Goal: Transaction & Acquisition: Purchase product/service

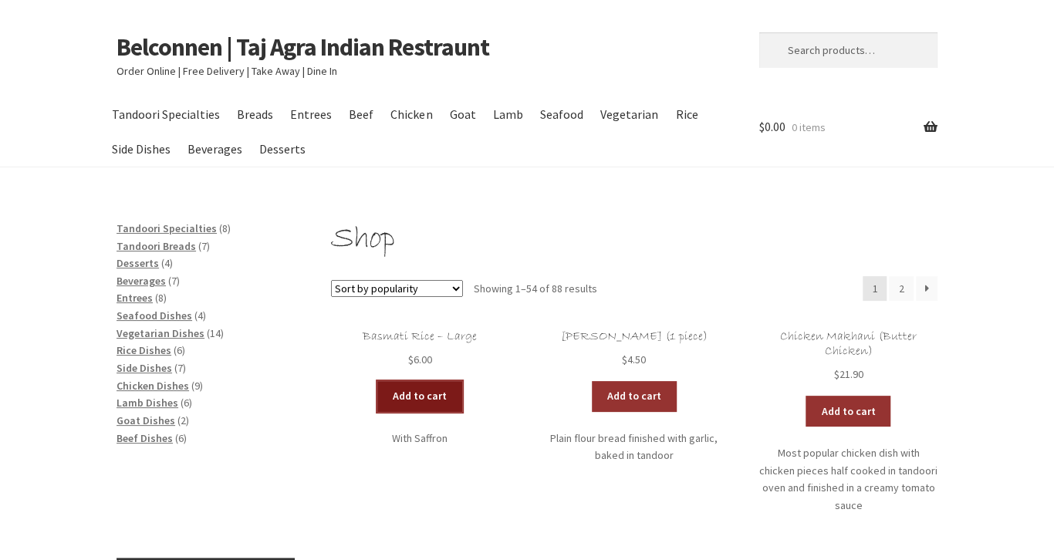
click at [429, 401] on link "Add to cart" at bounding box center [419, 396] width 85 height 31
click at [446, 395] on link "View cart" at bounding box center [462, 396] width 90 height 31
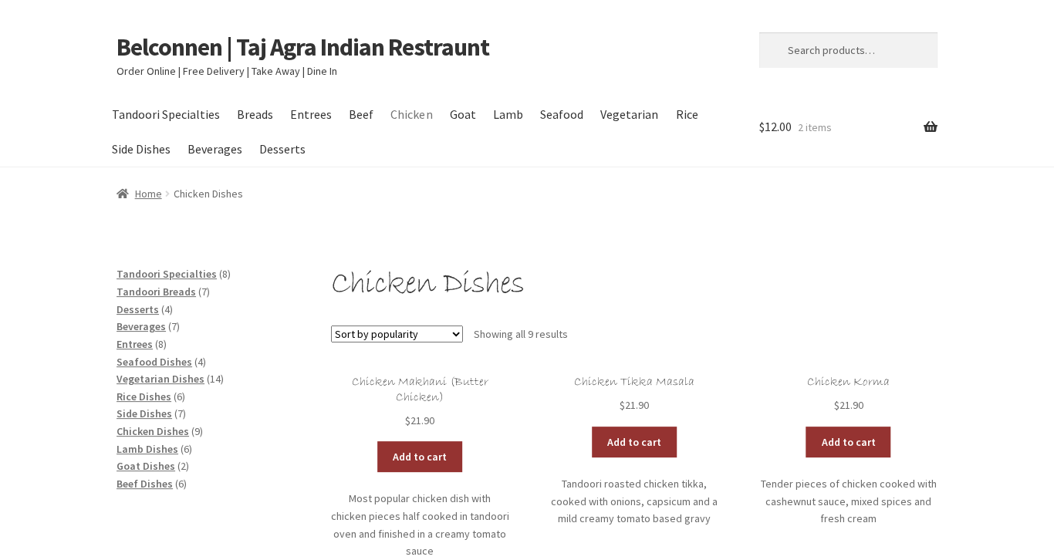
scroll to position [244, 0]
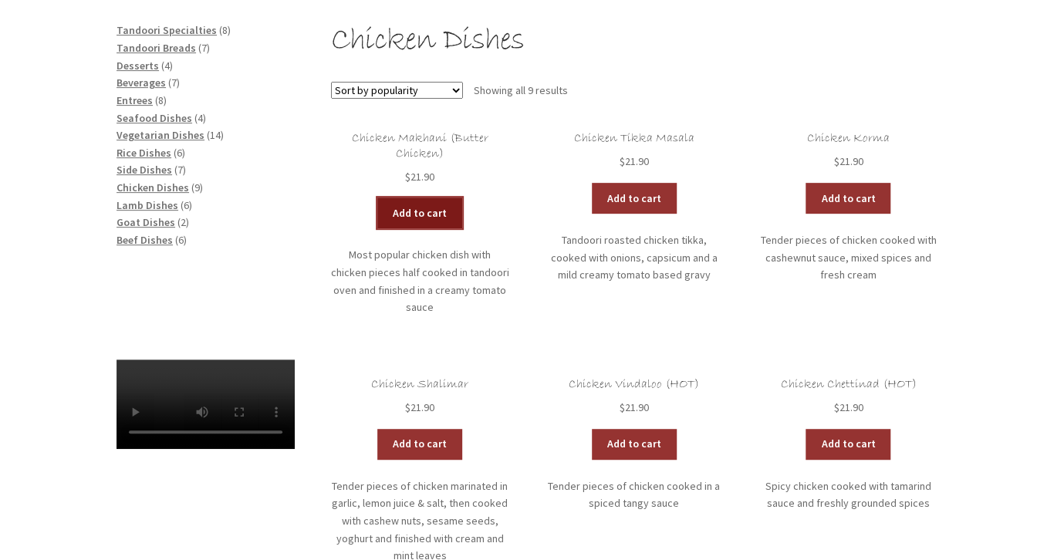
click at [412, 218] on link "Add to cart" at bounding box center [419, 212] width 85 height 31
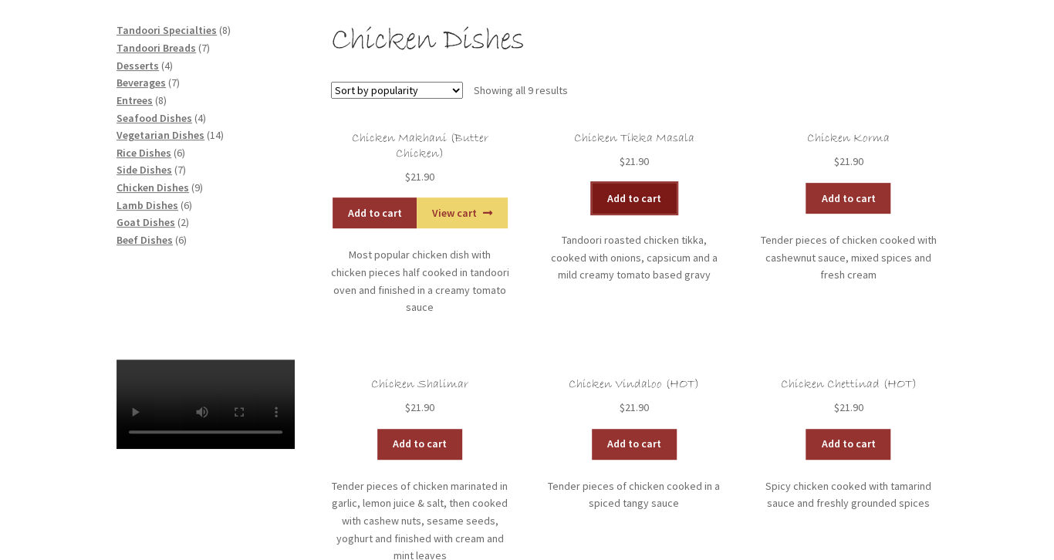
click at [631, 191] on link "Add to cart" at bounding box center [634, 198] width 85 height 31
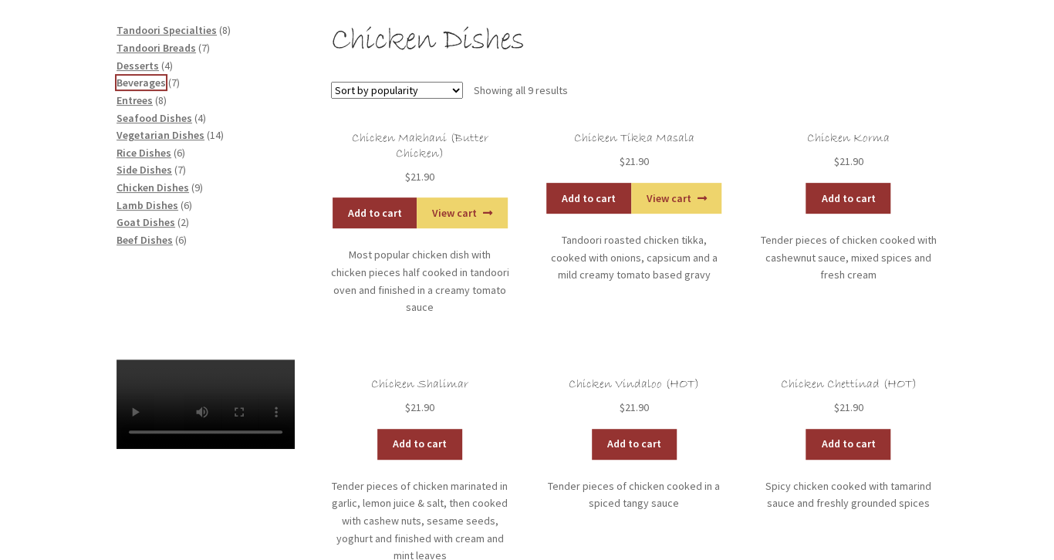
click at [139, 83] on span "Beverages" at bounding box center [140, 83] width 49 height 14
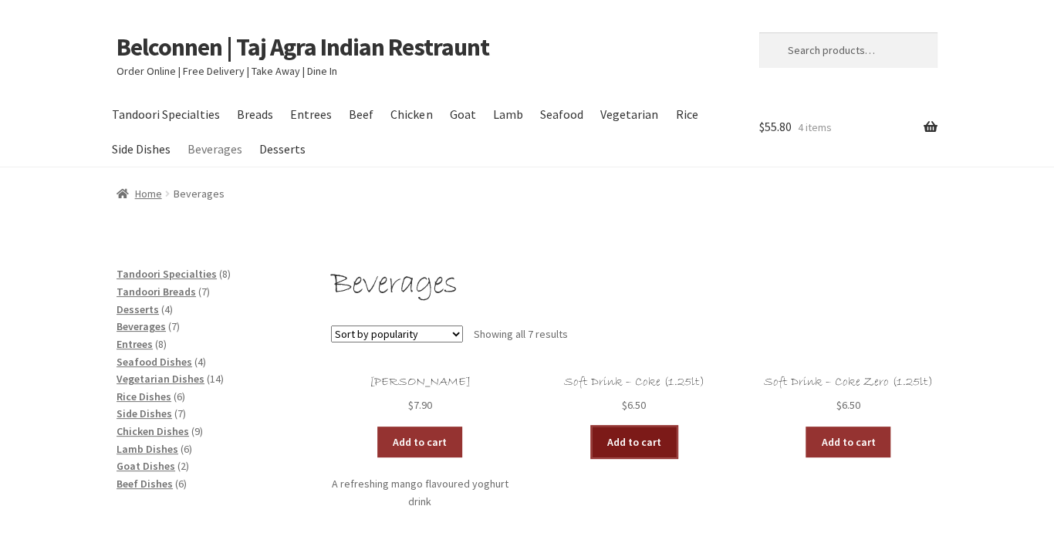
click at [637, 438] on link "Add to cart" at bounding box center [634, 442] width 85 height 31
click at [672, 447] on link "View cart" at bounding box center [676, 442] width 90 height 31
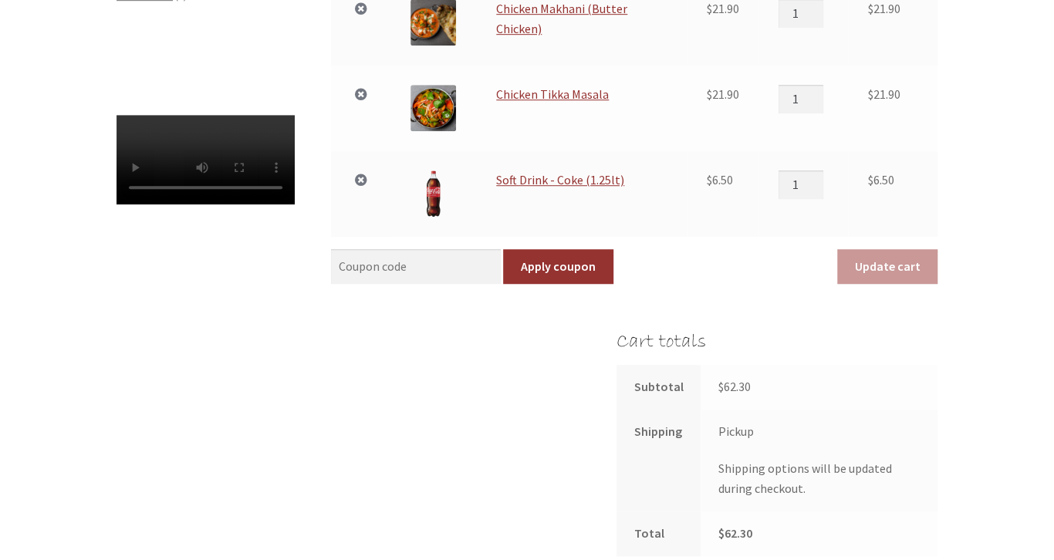
scroll to position [815, 0]
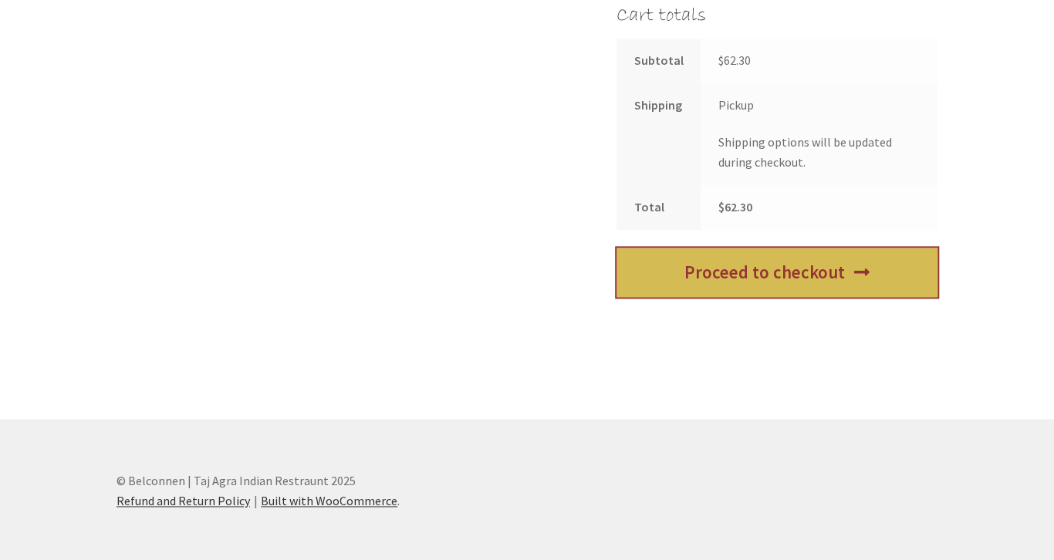
click at [774, 289] on link "Proceed to checkout" at bounding box center [776, 273] width 321 height 50
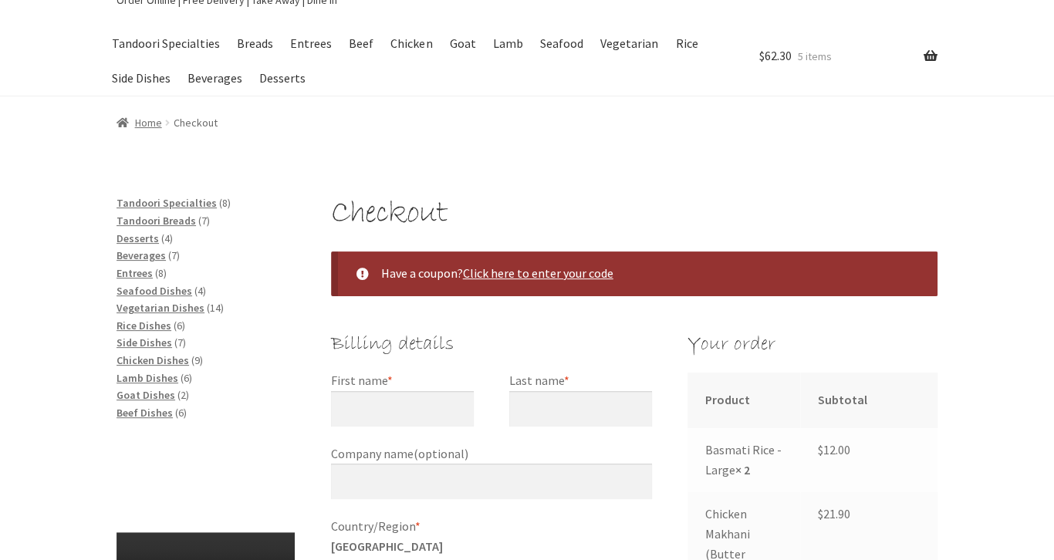
scroll to position [244, 0]
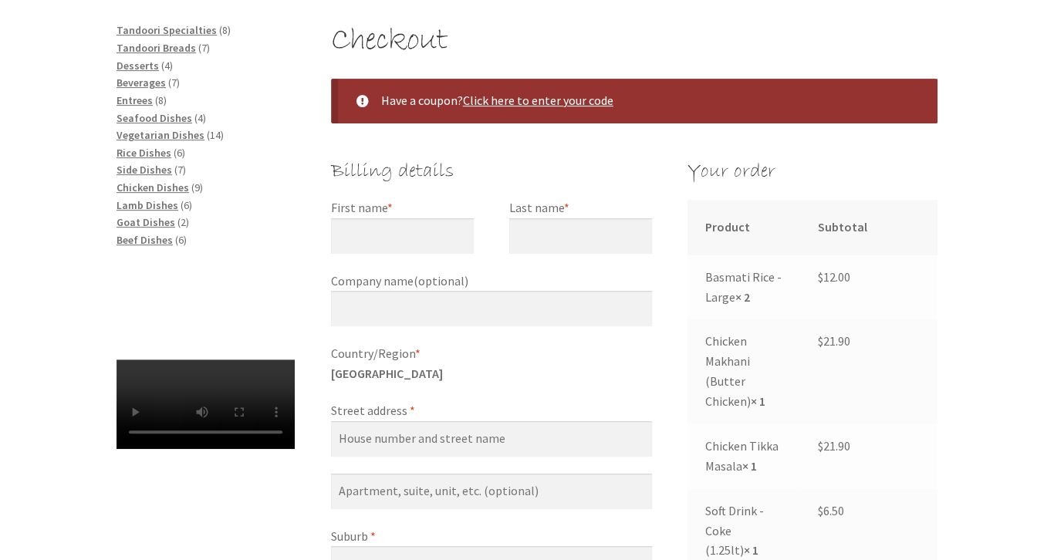
click at [405, 214] on label "First name *" at bounding box center [402, 208] width 143 height 20
click at [405, 218] on input "First name *" at bounding box center [402, 235] width 143 height 35
click at [402, 204] on label "First name *" at bounding box center [402, 208] width 143 height 20
click at [402, 218] on input "First name *" at bounding box center [402, 235] width 143 height 35
type input "[PERSON_NAME]"
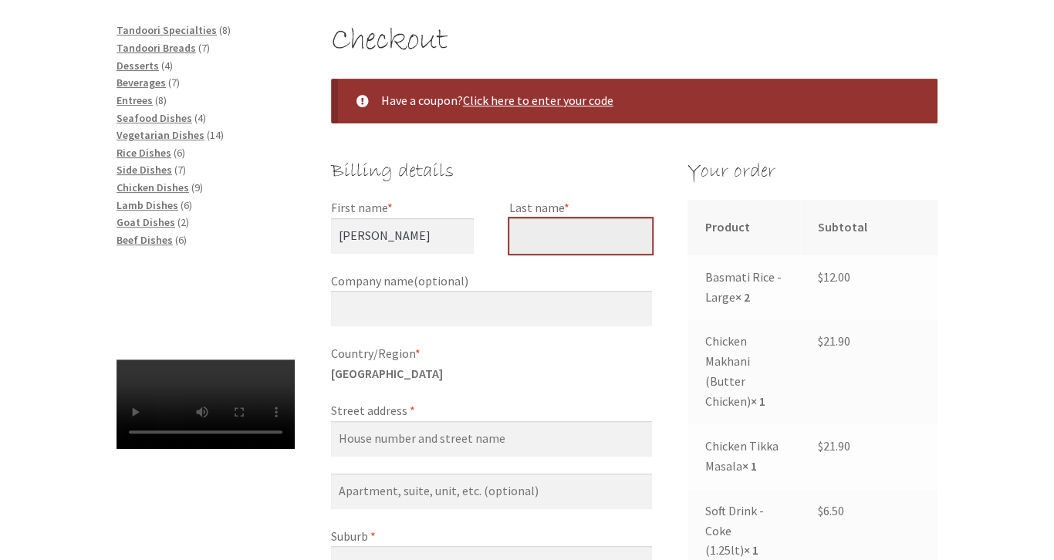
type input "Quince"
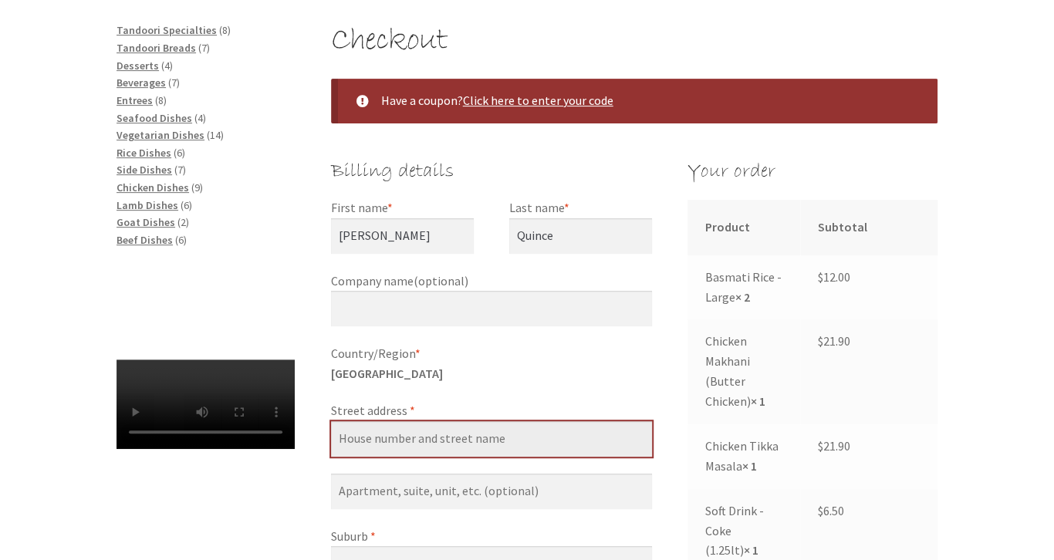
type input "[STREET_ADDRESS][PERSON_NAME]"
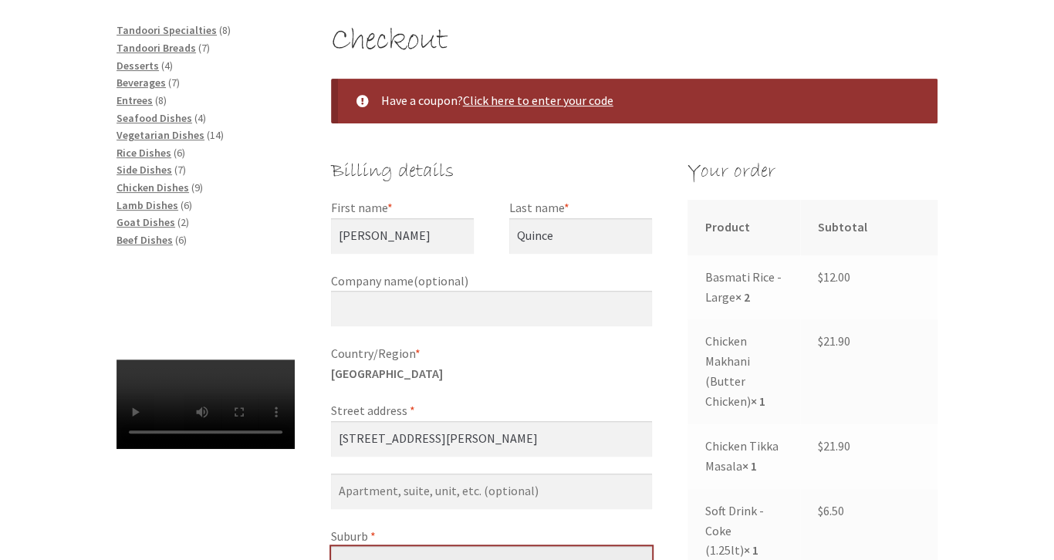
type input "[PERSON_NAME]"
select select "ACT"
type input "2614"
type input "[PHONE_NUMBER]"
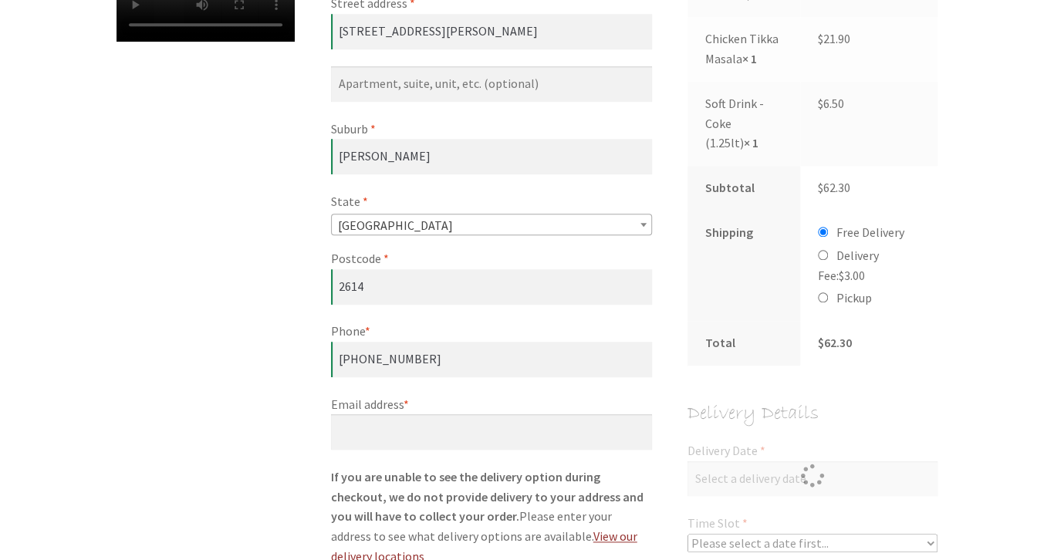
scroll to position [922, 0]
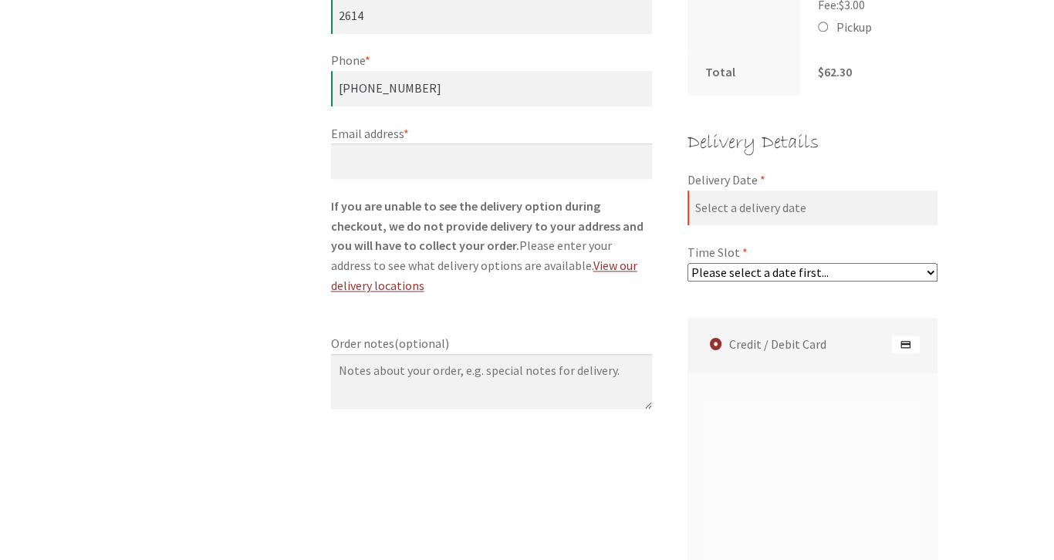
click at [452, 131] on label "Email address *" at bounding box center [491, 134] width 321 height 20
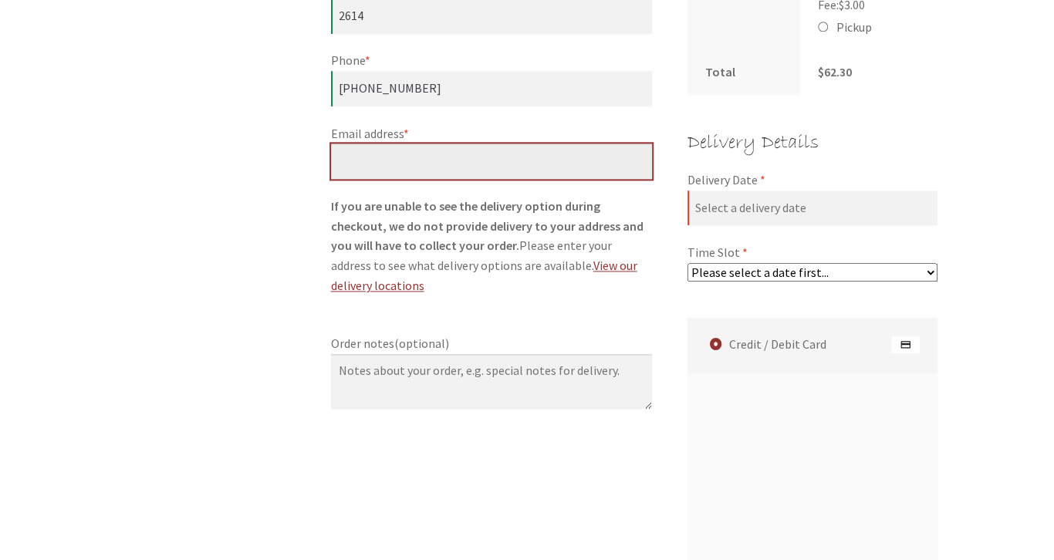
click at [452, 143] on input "Email address *" at bounding box center [491, 160] width 321 height 35
click at [440, 157] on input "Email address *" at bounding box center [491, 160] width 321 height 35
type input "[EMAIL_ADDRESS][DOMAIN_NAME]"
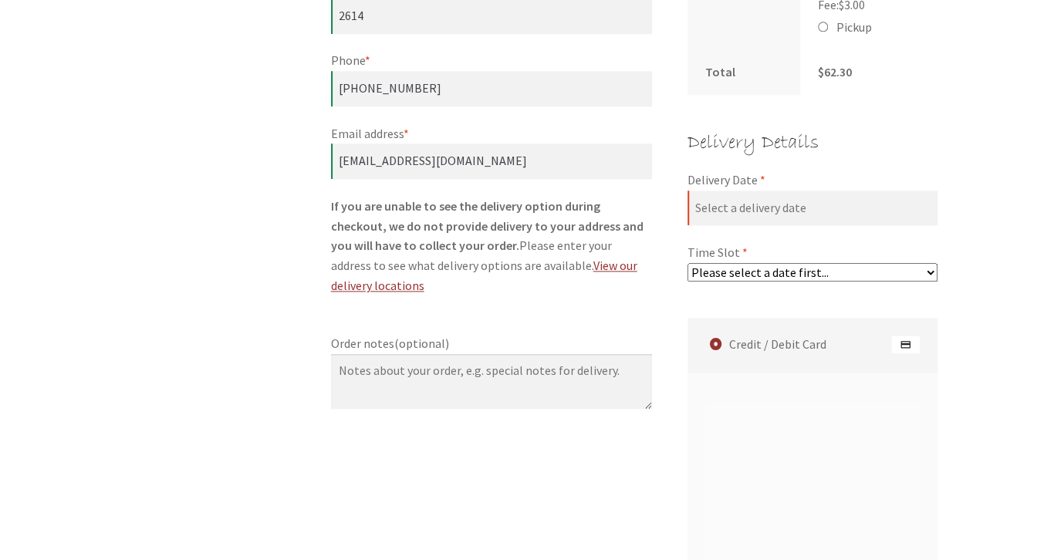
click at [687, 263] on select "Please select a date first..." at bounding box center [812, 272] width 250 height 19
click option "Please select a date first..." at bounding box center [0, 0] width 0 height 0
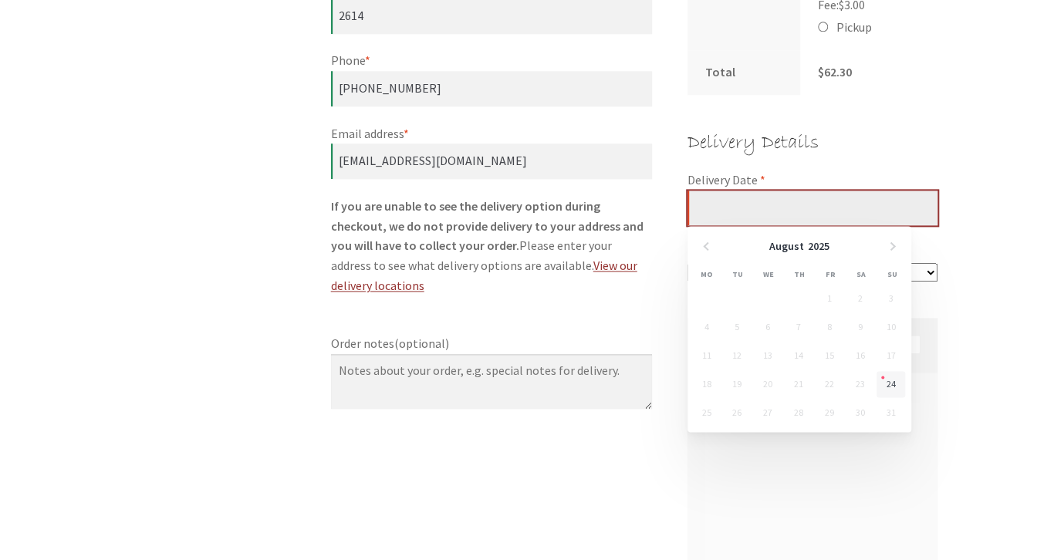
click at [748, 210] on input "Delivery Date *" at bounding box center [812, 208] width 250 height 35
click at [889, 381] on link "24" at bounding box center [890, 384] width 29 height 26
type input "[DATE]"
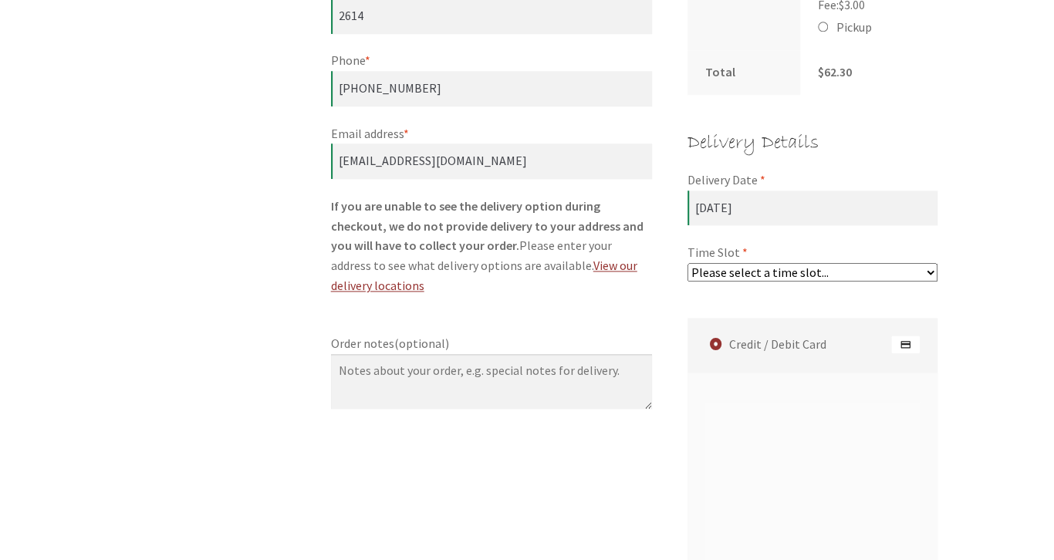
click at [687, 263] on select "Please select a time slot... 07:55 PM - 08:25 PM 08:25 PM - 08:55 PM 08:55 PM -…" at bounding box center [812, 272] width 250 height 19
select select "60c2ef62db861/4|0.00"
click option "07:55 PM - 08:25 PM" at bounding box center [0, 0] width 0 height 0
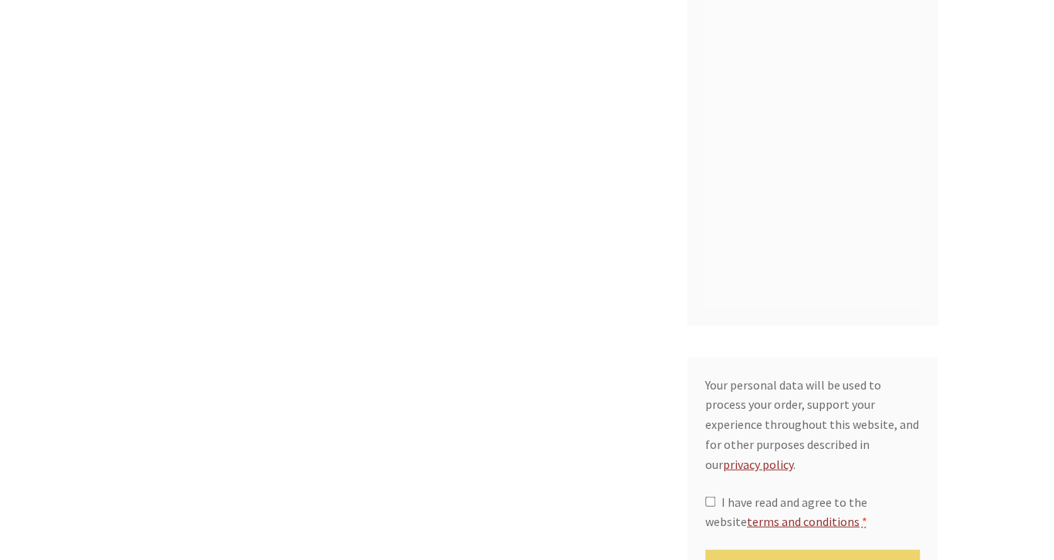
scroll to position [1486, 0]
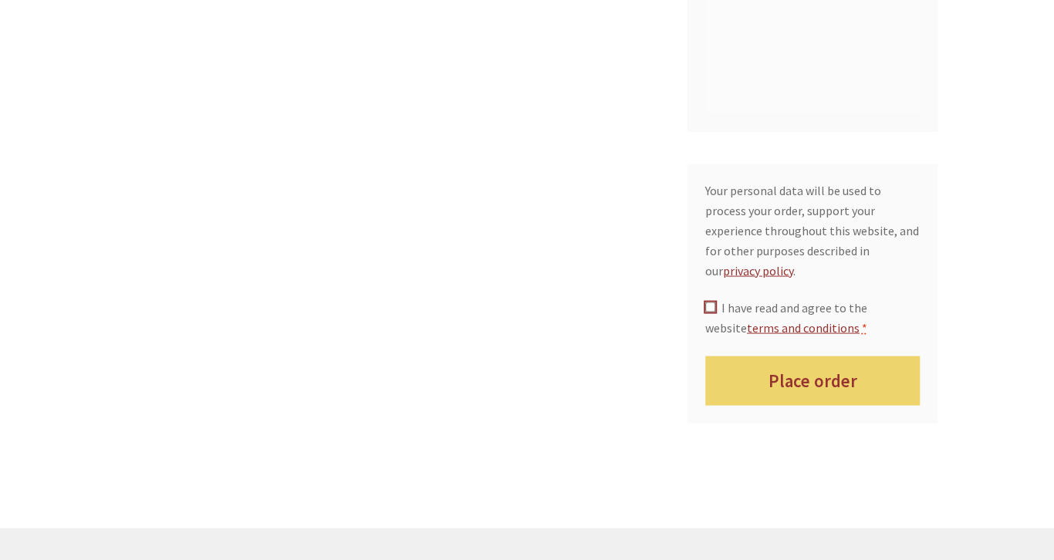
click at [712, 302] on input "I have read and agree to the website terms and conditions *" at bounding box center [710, 307] width 10 height 10
checkbox input "true"
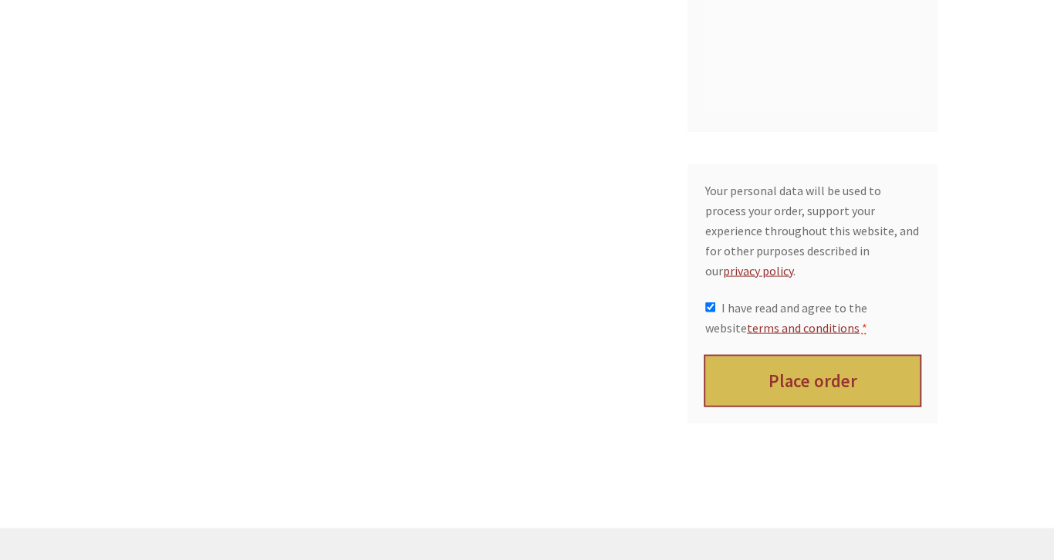
click at [797, 356] on button "Place order" at bounding box center [812, 381] width 215 height 50
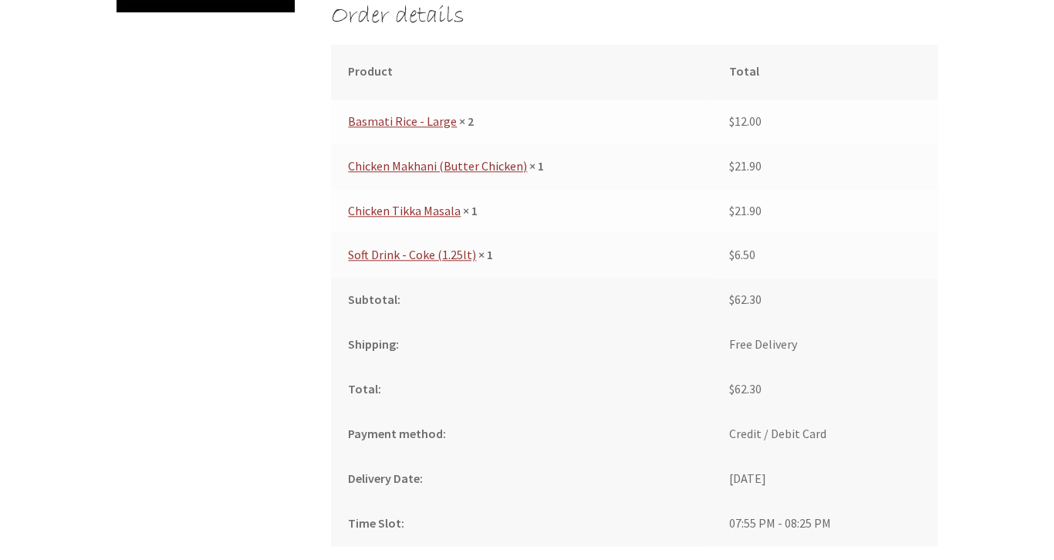
scroll to position [677, 0]
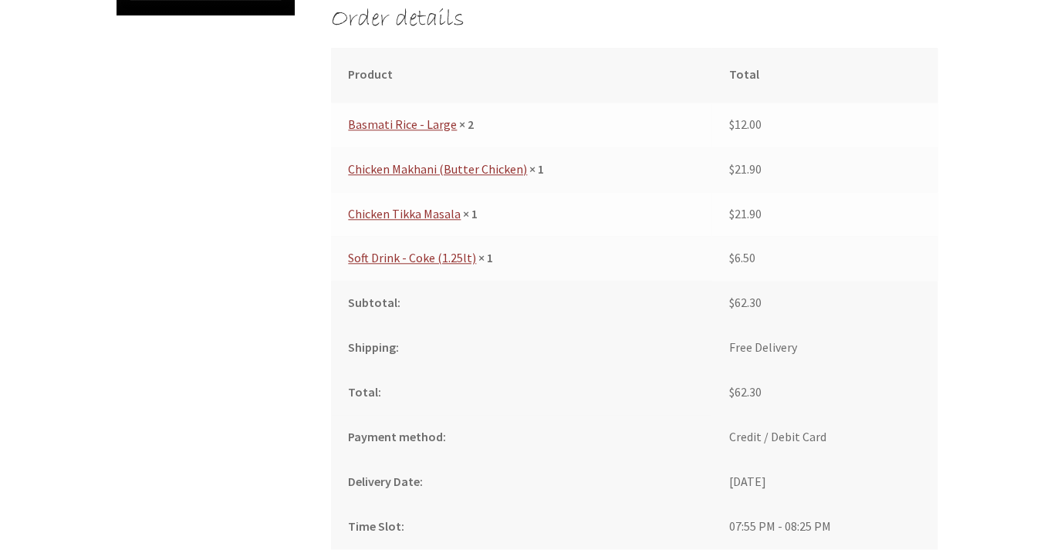
click at [990, 238] on div "Order received Thank you. Your order has been received. Order number: 7324 Date…" at bounding box center [527, 218] width 1054 height 1260
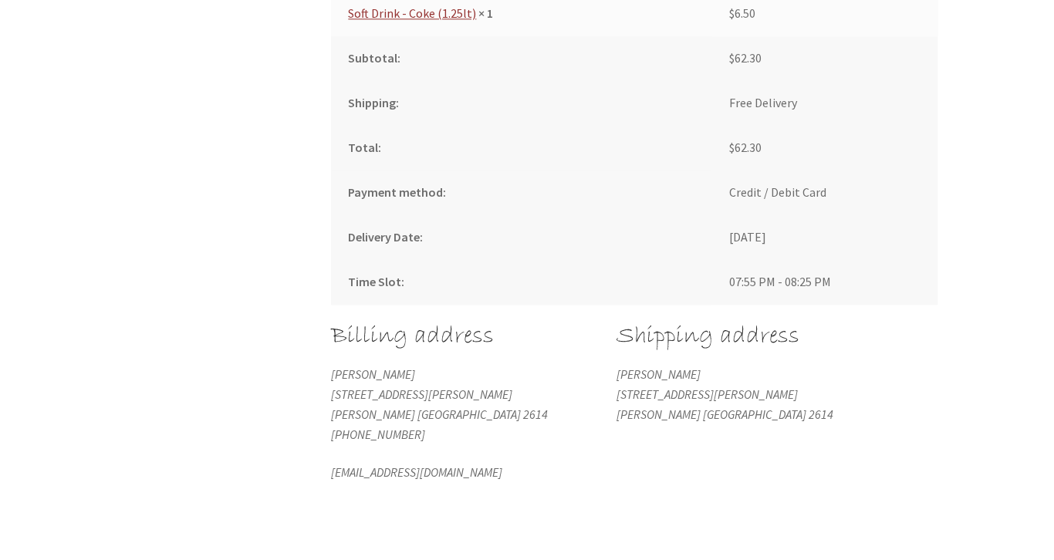
scroll to position [1135, 0]
